Goal: Answer question/provide support

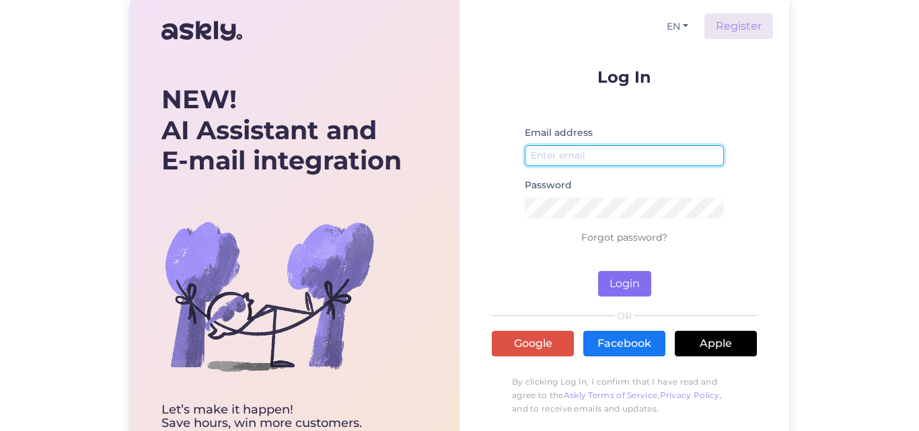
type input "info@kingadkotid.ee"
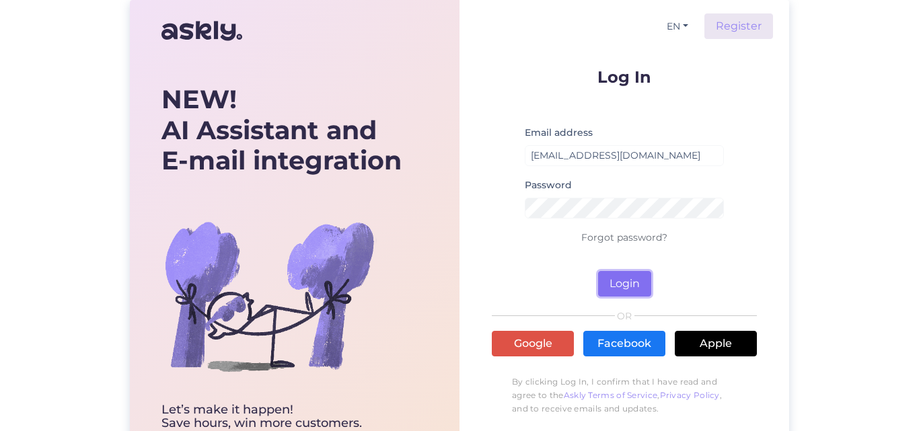
click at [618, 283] on button "Login" at bounding box center [624, 284] width 53 height 26
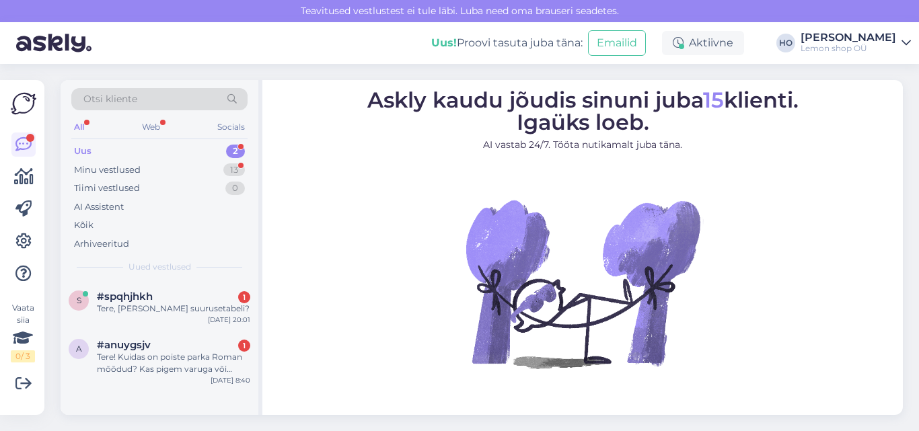
click at [168, 145] on div "Uus 2" at bounding box center [159, 151] width 176 height 19
click at [181, 299] on div "#spqhjhkh 1" at bounding box center [173, 297] width 153 height 12
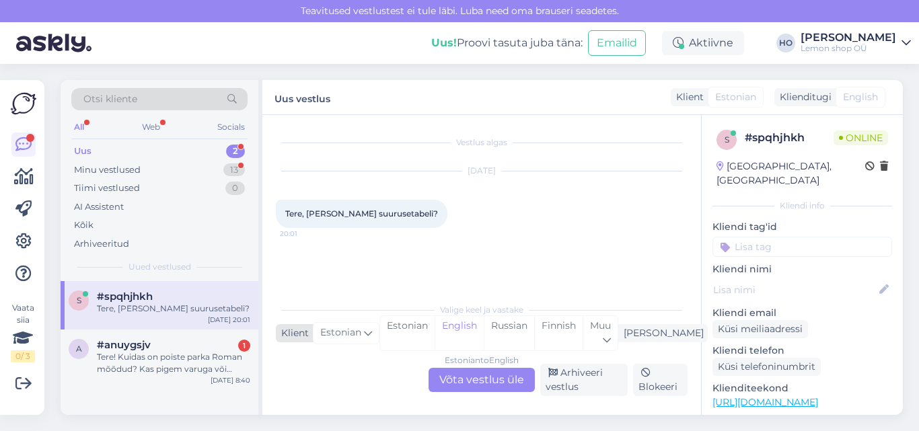
click at [332, 332] on span "Estonian" at bounding box center [340, 333] width 41 height 15
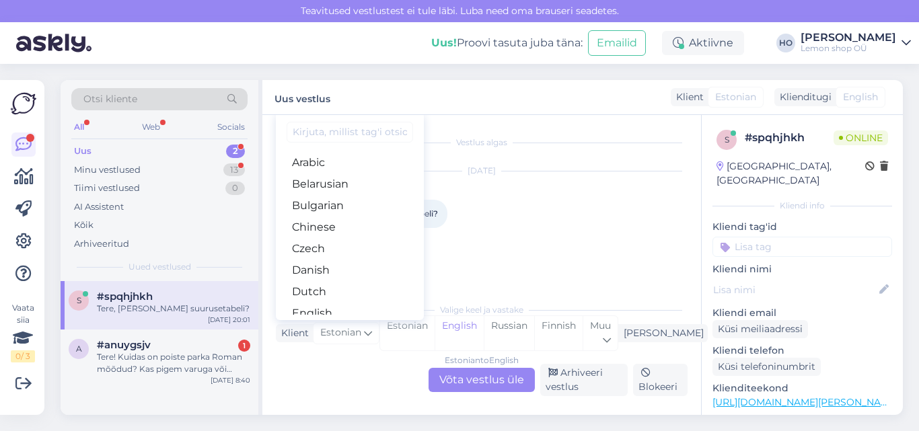
click at [474, 378] on div "Estonian to English Võta vestlus üle" at bounding box center [482, 380] width 106 height 24
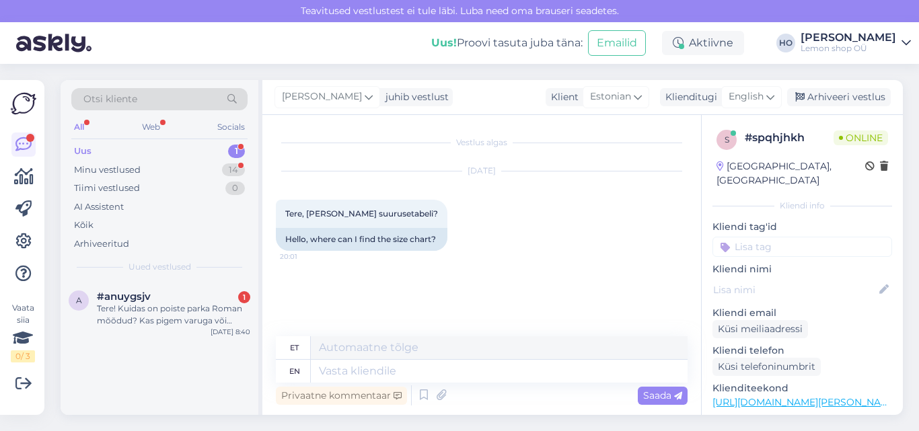
click at [516, 283] on div "Vestlus algas [DATE] Tere, [PERSON_NAME] suurusetabeli? 20:01 Hello, where can …" at bounding box center [488, 227] width 424 height 196
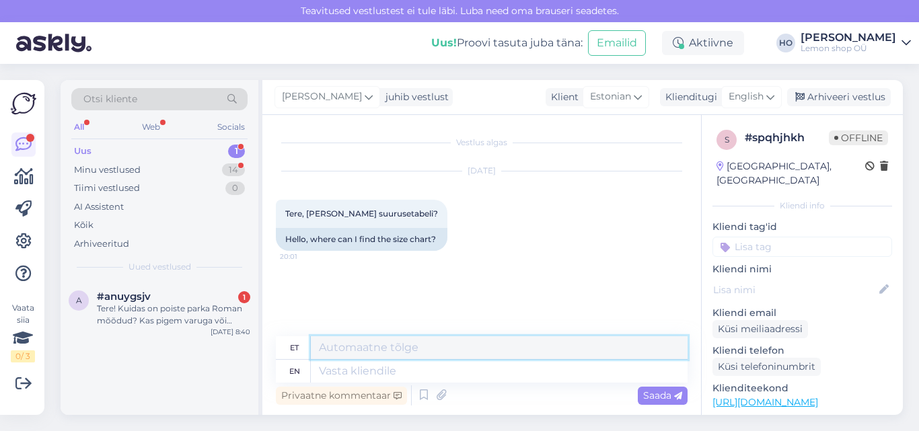
click at [484, 353] on textarea at bounding box center [499, 347] width 377 height 23
click at [495, 295] on div "Vestlus algas [DATE] Tere, [PERSON_NAME] suurusetabeli? 20:01 Hello, where can …" at bounding box center [488, 227] width 424 height 196
click at [192, 311] on div "Tere! Kuidas on poiste parka Roman mõõdud? Kas pigem varuga või vastabki täpsel…" at bounding box center [173, 315] width 153 height 24
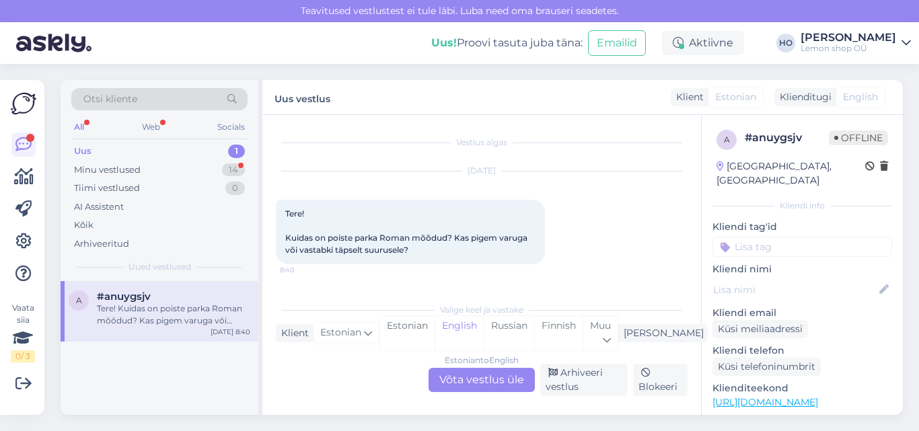
click at [155, 149] on div "Uus 1" at bounding box center [159, 151] width 176 height 19
click at [459, 299] on div "Valige keel ja vastake Klient Estonian Mina Estonian English Russian Finnish Mu…" at bounding box center [482, 346] width 412 height 100
click at [678, 332] on div "Mina" at bounding box center [660, 333] width 85 height 14
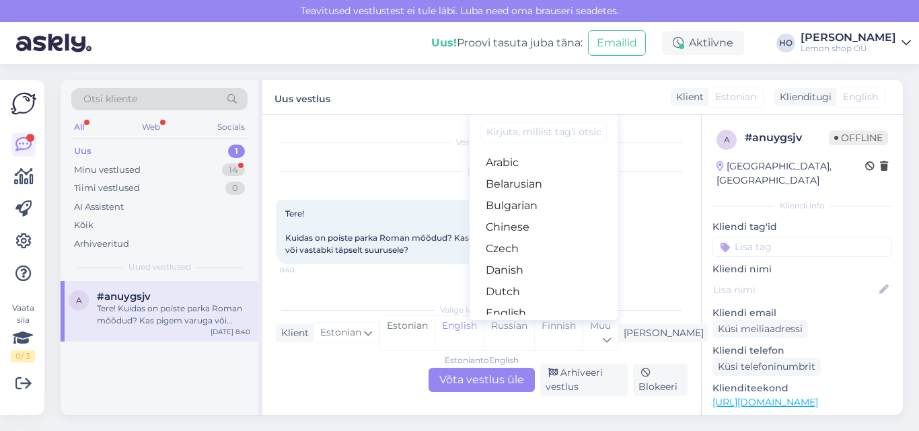
click at [682, 259] on div "Aug 20 2025 Tere! Kuidas on poiste parka Roman mõõdud? Kas pigem varuga või vas…" at bounding box center [482, 218] width 412 height 122
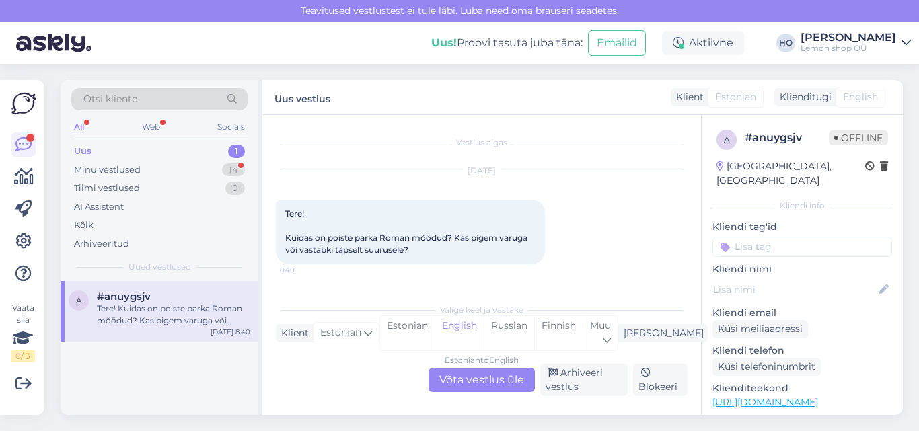
click at [382, 282] on div "Vestlus algas Aug 20 2025 Tere! Kuidas on poiste parka Roman mõõdud? Kas pigem …" at bounding box center [488, 206] width 424 height 155
click at [384, 282] on div "Vestlus algas Aug 20 2025 Tere! Kuidas on poiste parka Roman mõõdud? Kas pigem …" at bounding box center [488, 206] width 424 height 155
click at [596, 261] on div "Aug 20 2025 Tere! Kuidas on poiste parka Roman mõõdud? Kas pigem varuga või vas…" at bounding box center [482, 218] width 412 height 122
click at [183, 150] on div "Uus 1" at bounding box center [159, 151] width 176 height 19
click at [165, 155] on div "Uus 1" at bounding box center [159, 151] width 176 height 19
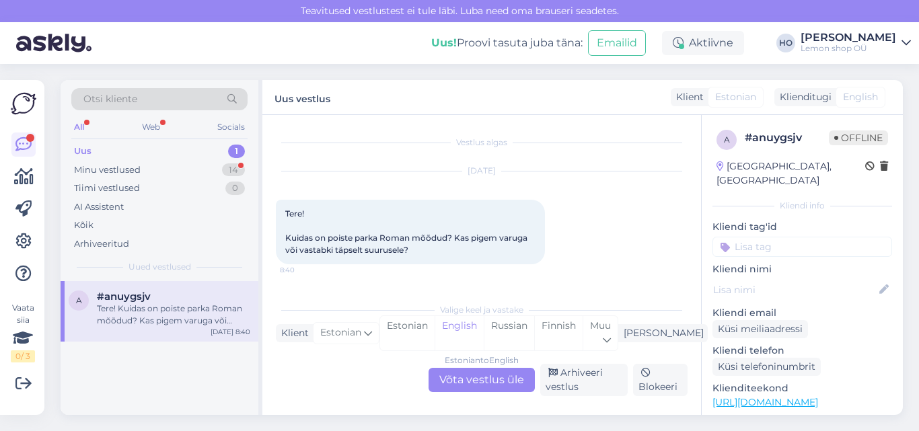
click at [108, 147] on div "Uus 1" at bounding box center [159, 151] width 176 height 19
click at [79, 151] on div "Uus" at bounding box center [82, 151] width 17 height 13
click at [85, 145] on div "Uus" at bounding box center [82, 151] width 17 height 13
click at [99, 149] on div "Uus 1" at bounding box center [159, 151] width 176 height 19
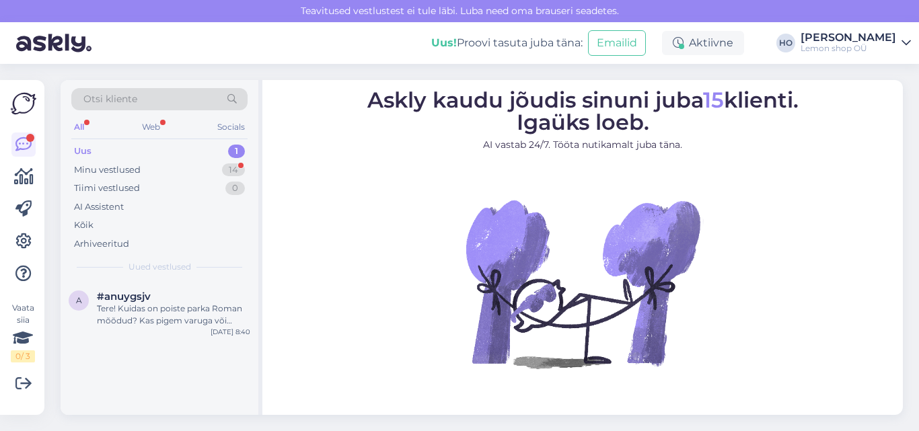
click at [219, 147] on div "Uus 1" at bounding box center [159, 151] width 176 height 19
click at [136, 147] on div "Uus 1" at bounding box center [159, 151] width 176 height 19
click at [149, 174] on div "Minu vestlused 14" at bounding box center [159, 170] width 176 height 19
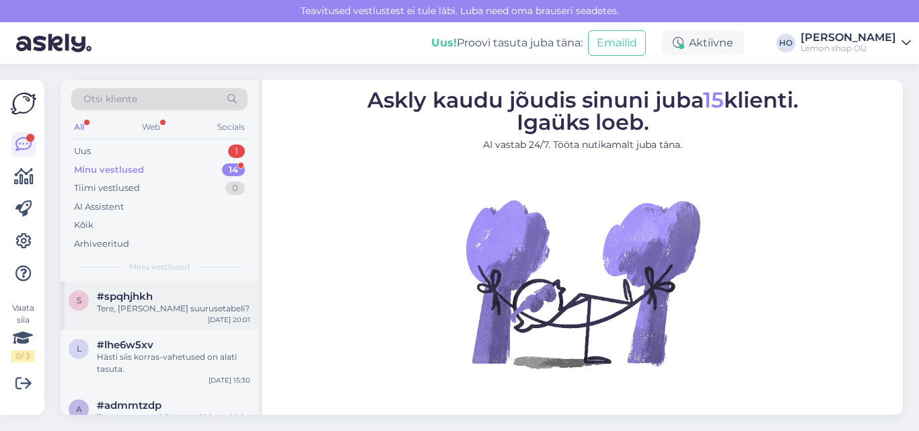
click at [190, 308] on div "Tere, [PERSON_NAME] suurusetabeli?" at bounding box center [173, 309] width 153 height 12
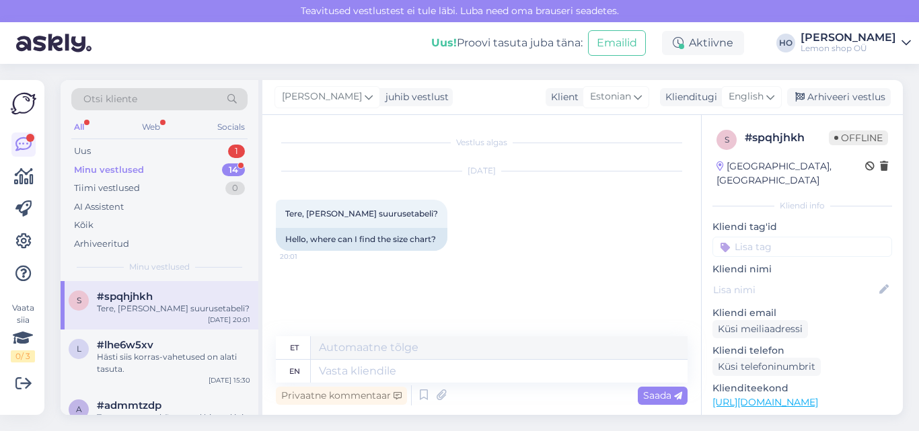
click at [369, 314] on div "Vestlus algas [DATE] Tere, [PERSON_NAME] suurusetabeli? 20:01 Hello, where can …" at bounding box center [488, 227] width 424 height 196
click at [392, 394] on div "Privaatne kommentaar" at bounding box center [341, 396] width 131 height 18
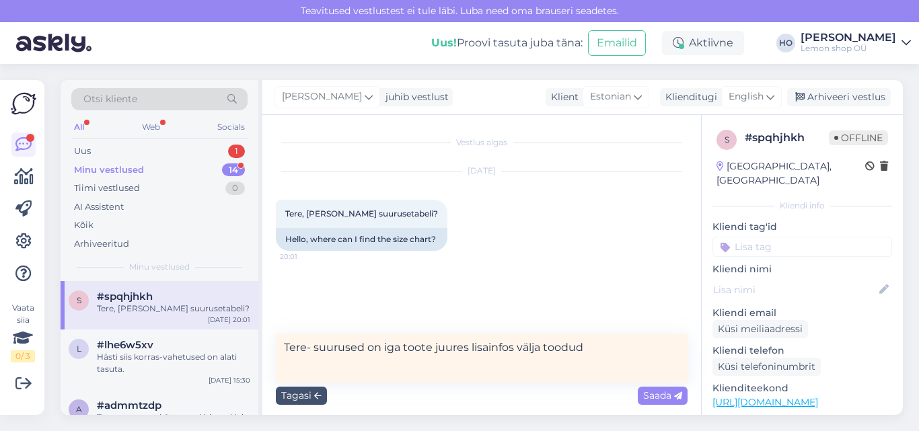
type textarea "Tere- suurused on iga toote juures lisainfos välja toodud."
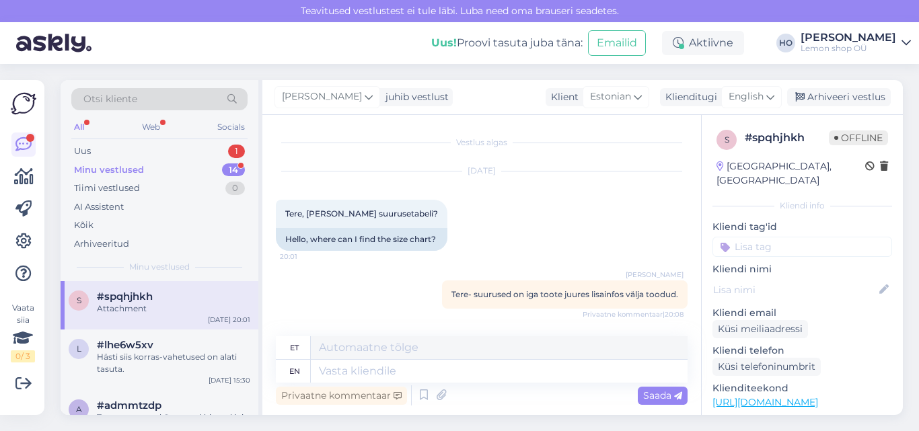
click at [799, 396] on link "[URL][DOMAIN_NAME]" at bounding box center [766, 402] width 106 height 12
